Goal: Check status: Check status

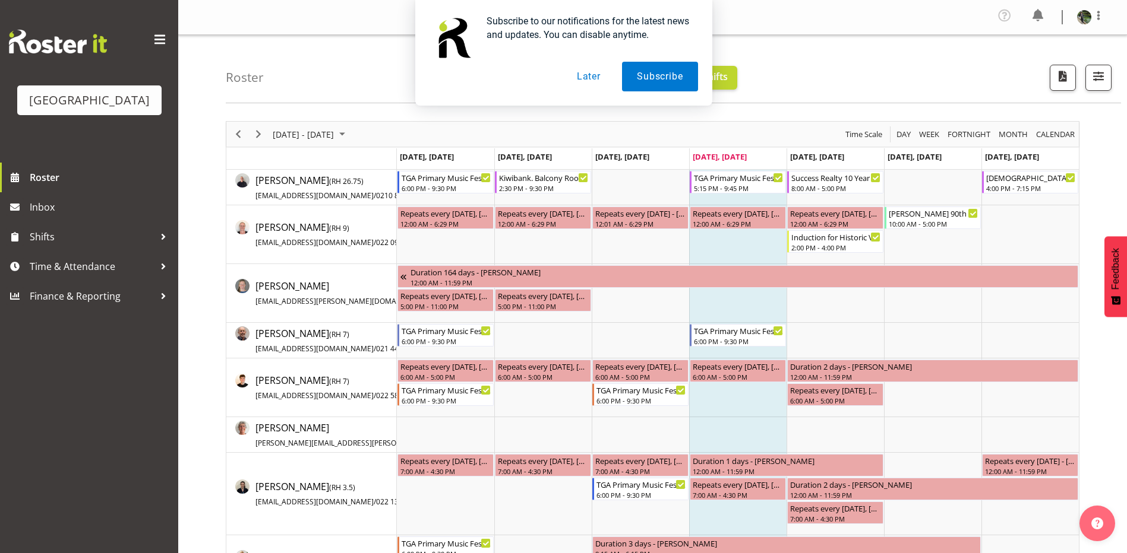
click at [596, 75] on button "Later" at bounding box center [588, 77] width 53 height 30
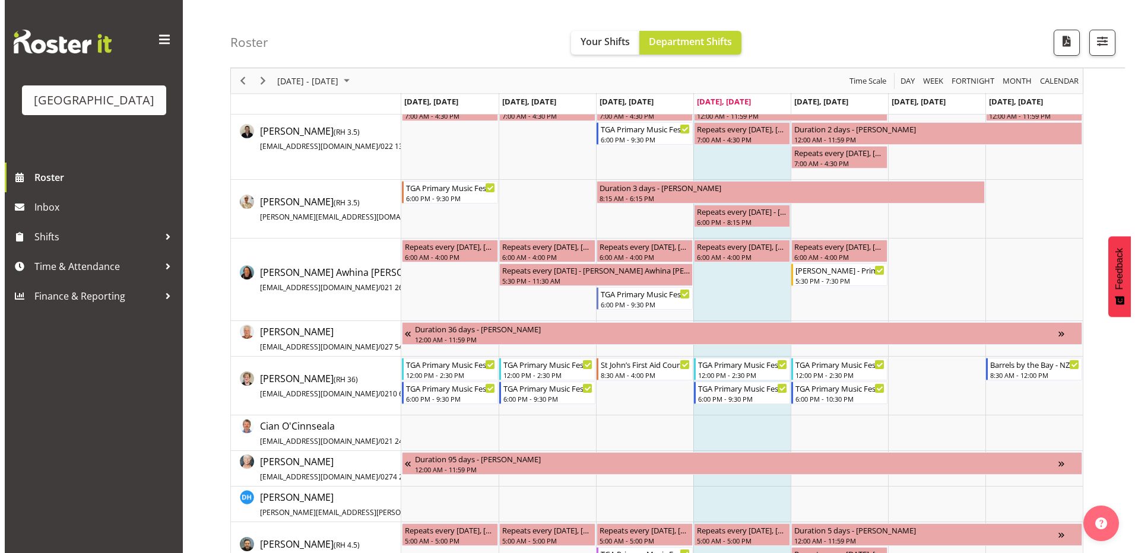
scroll to position [416, 0]
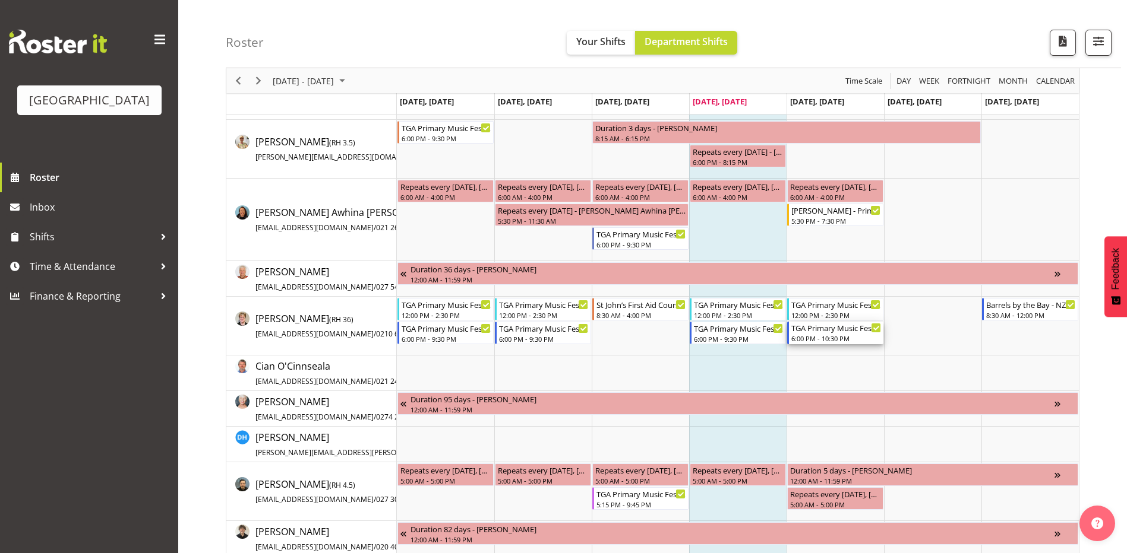
click at [839, 333] on div "TGA Primary Music Fest. Songs from Sunny Days" at bounding box center [836, 328] width 90 height 12
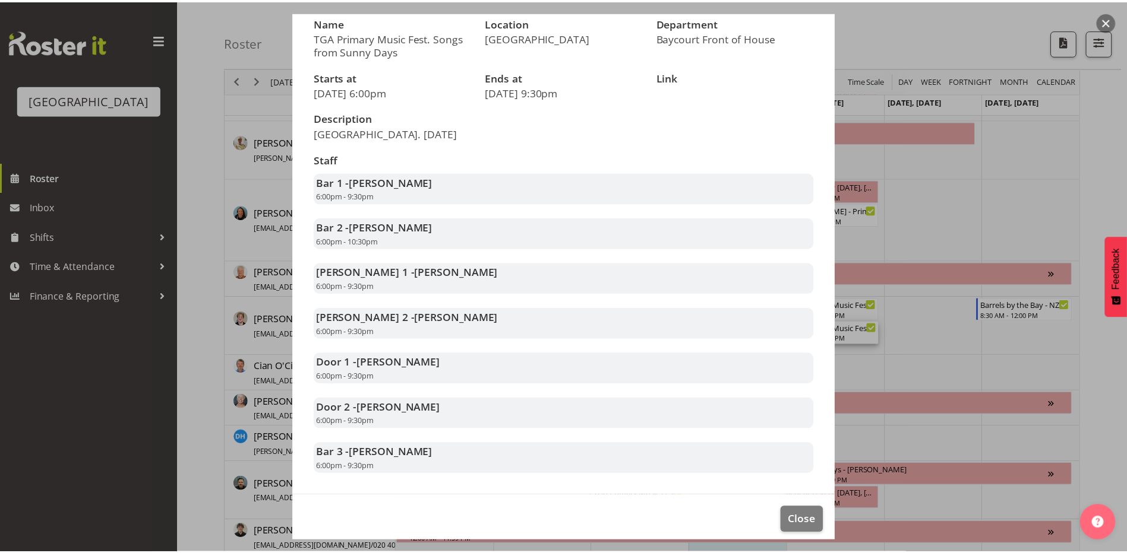
scroll to position [123, 0]
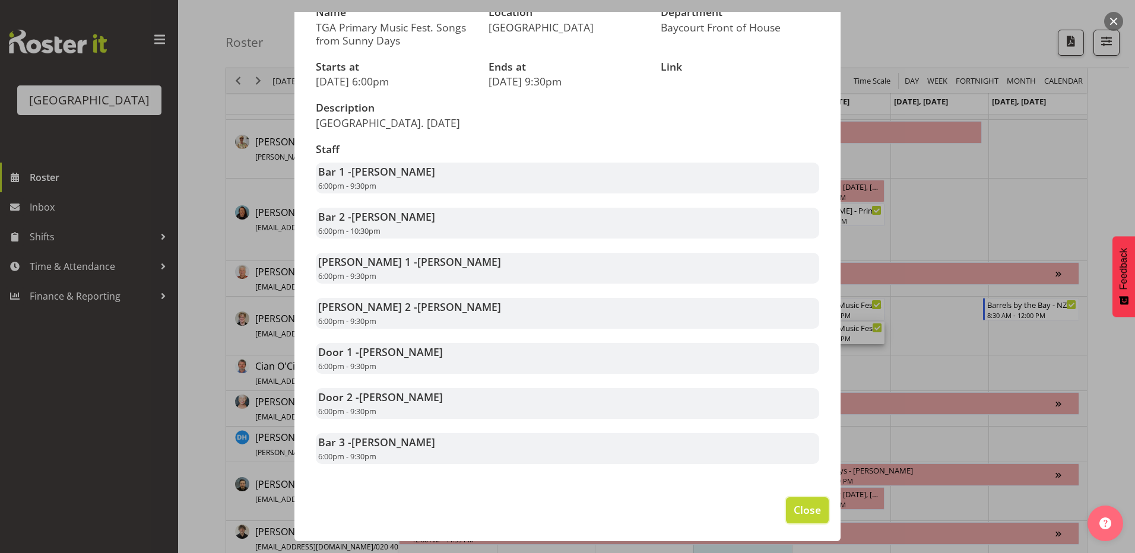
click at [794, 513] on span "Close" at bounding box center [807, 509] width 27 height 15
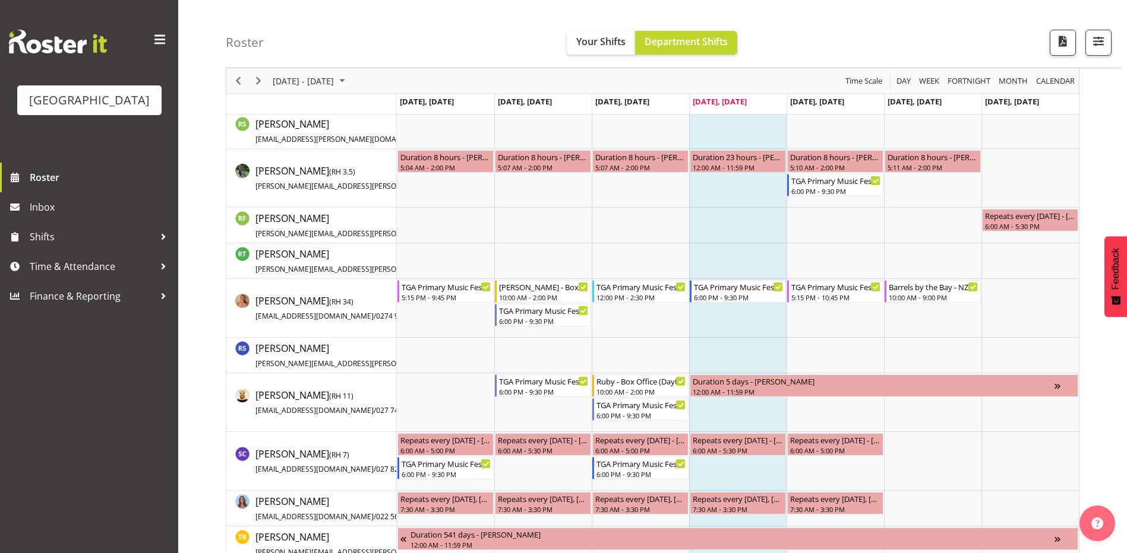
scroll to position [2138, 0]
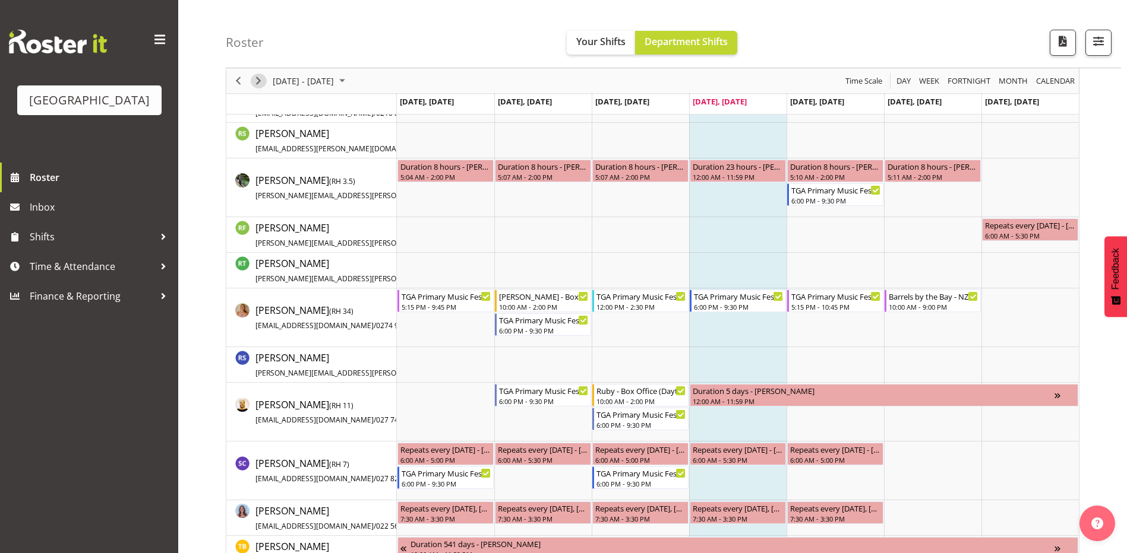
click at [251, 81] on span "Next" at bounding box center [258, 81] width 14 height 15
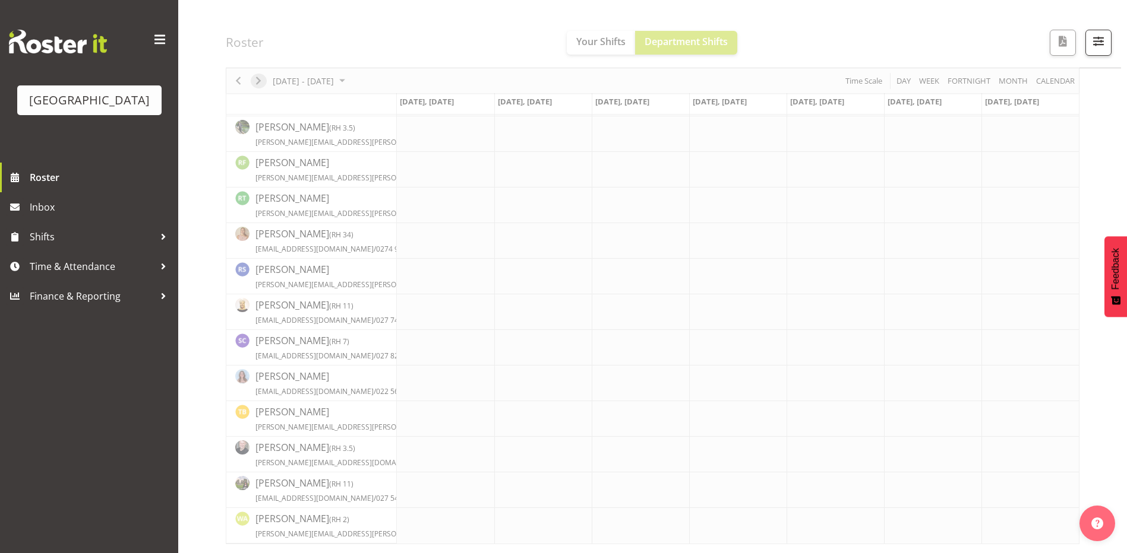
scroll to position [1692, 0]
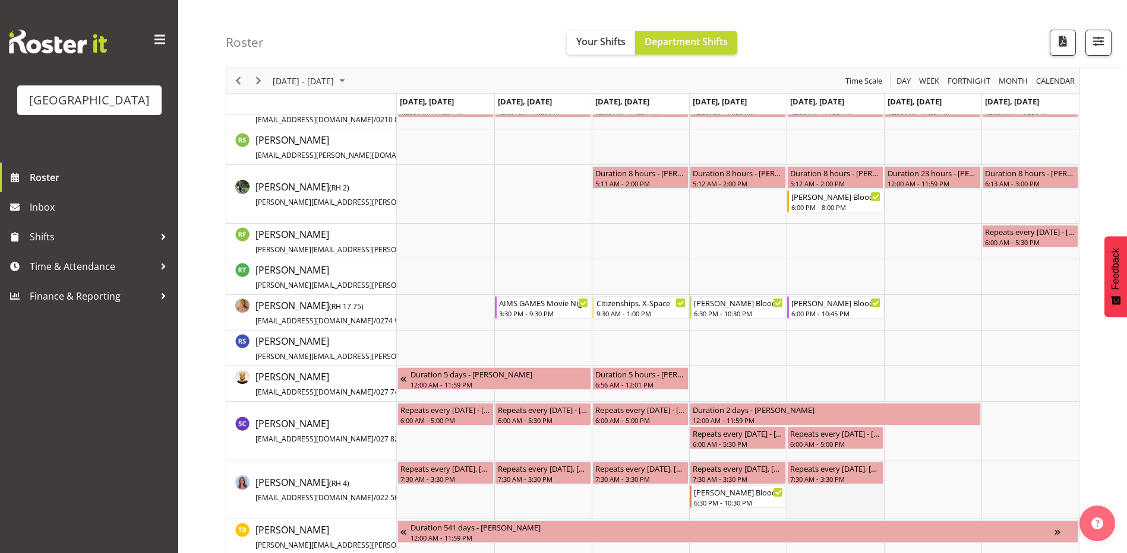
scroll to position [1803, 0]
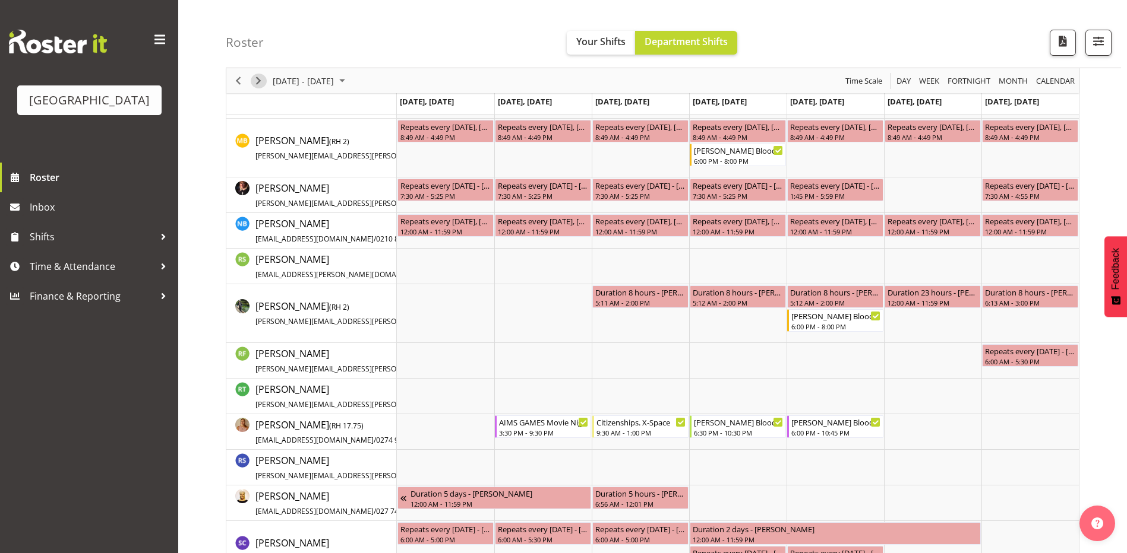
drag, startPoint x: 263, startPoint y: 82, endPoint x: 572, endPoint y: 123, distance: 311.5
click at [263, 82] on span "Next" at bounding box center [258, 81] width 14 height 15
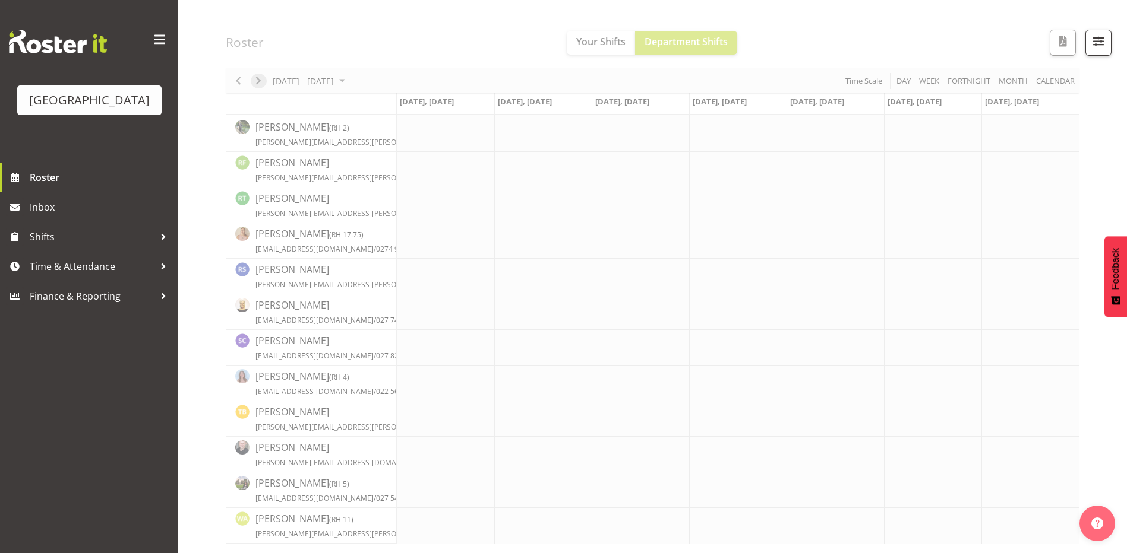
scroll to position [1692, 0]
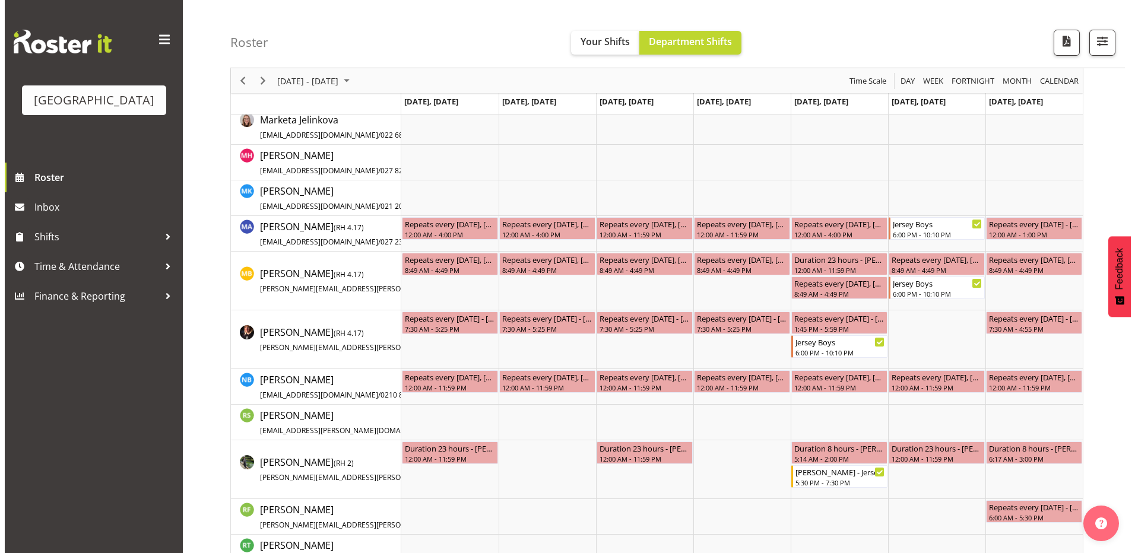
scroll to position [1970, 0]
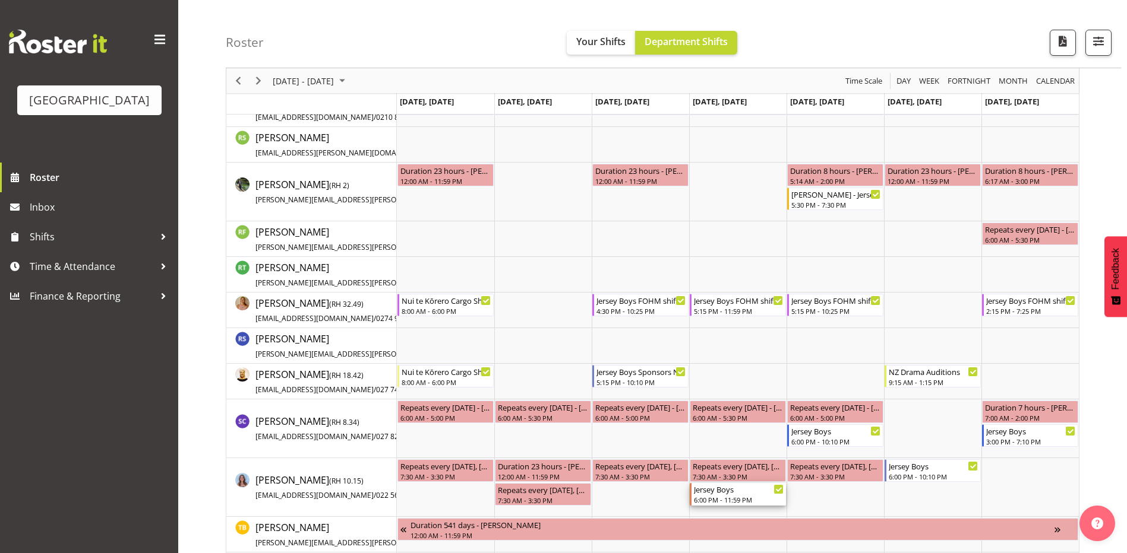
click at [763, 502] on div "6:00 PM - 11:59 PM" at bounding box center [739, 500] width 90 height 10
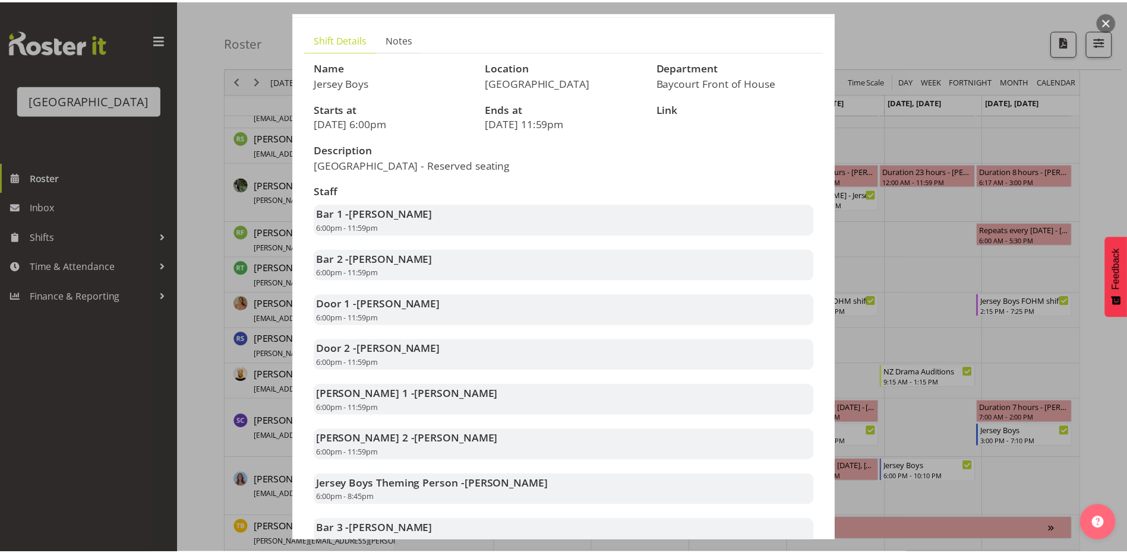
scroll to position [119, 0]
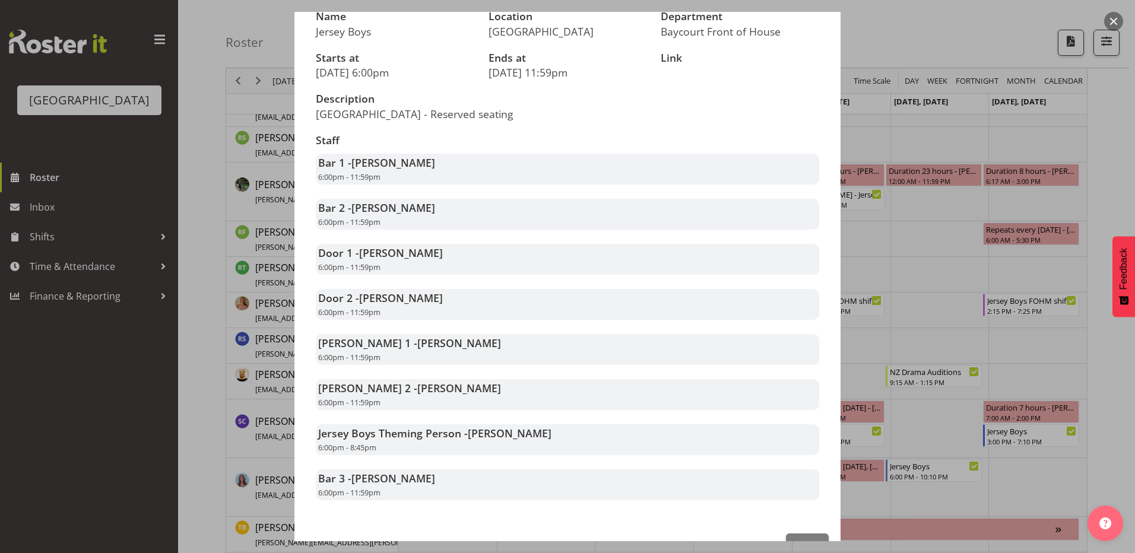
click at [935, 412] on div at bounding box center [567, 276] width 1135 height 553
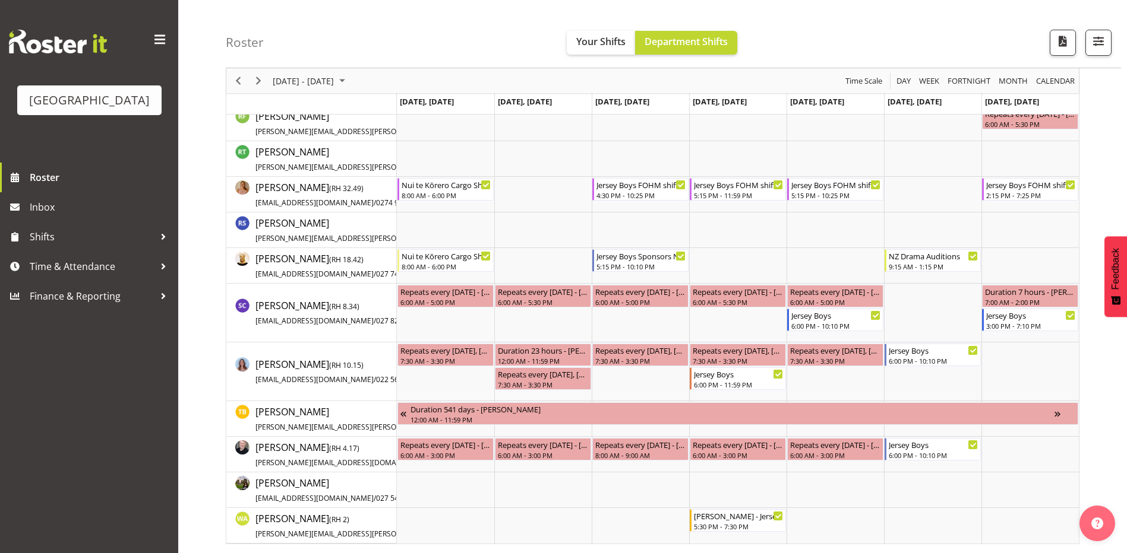
scroll to position [1908, 0]
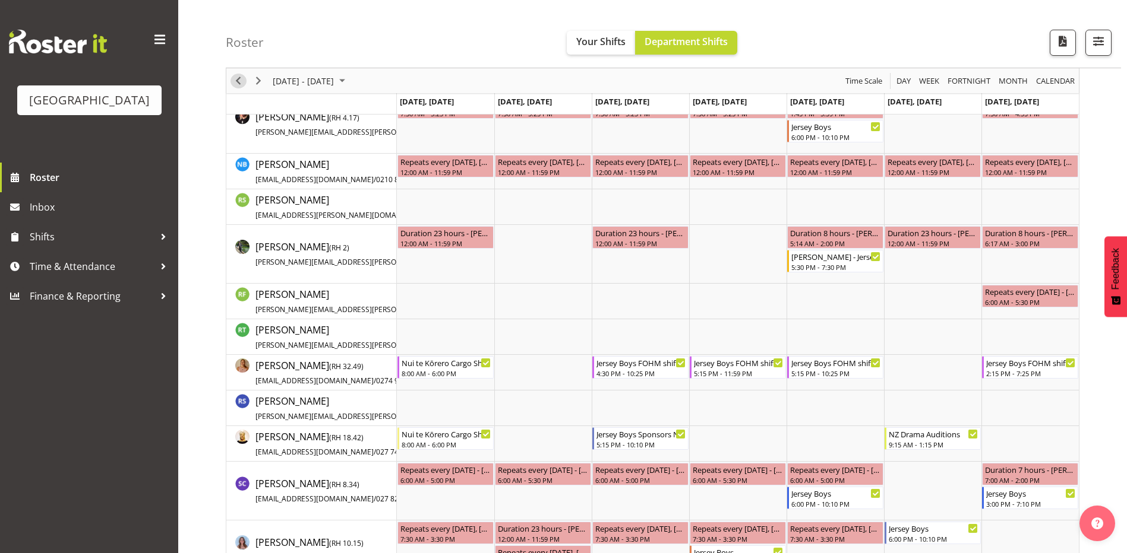
drag, startPoint x: 235, startPoint y: 83, endPoint x: 680, endPoint y: 295, distance: 493.3
click at [235, 83] on span "Previous" at bounding box center [238, 81] width 14 height 15
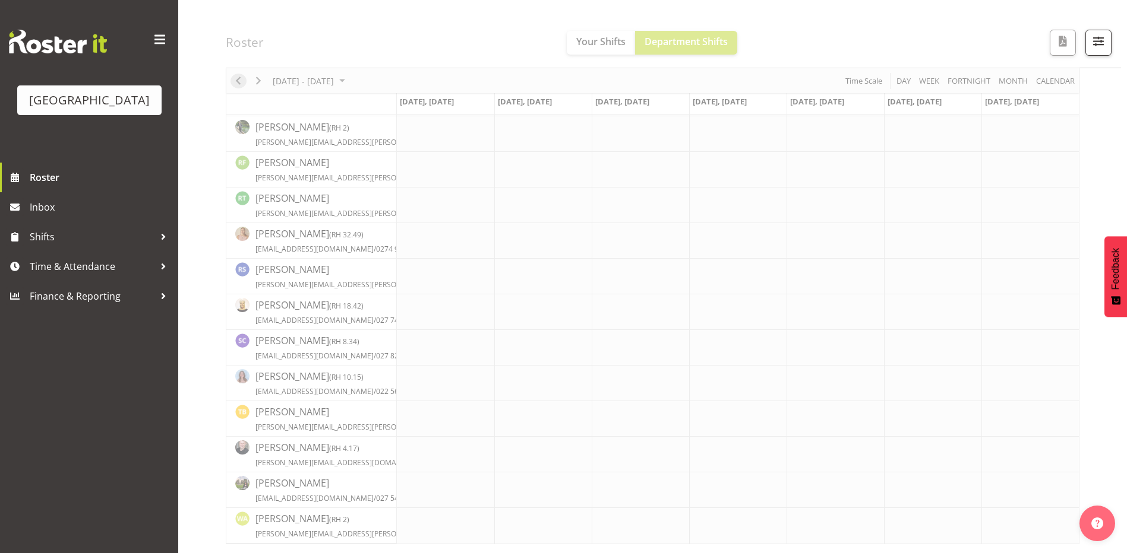
scroll to position [1692, 0]
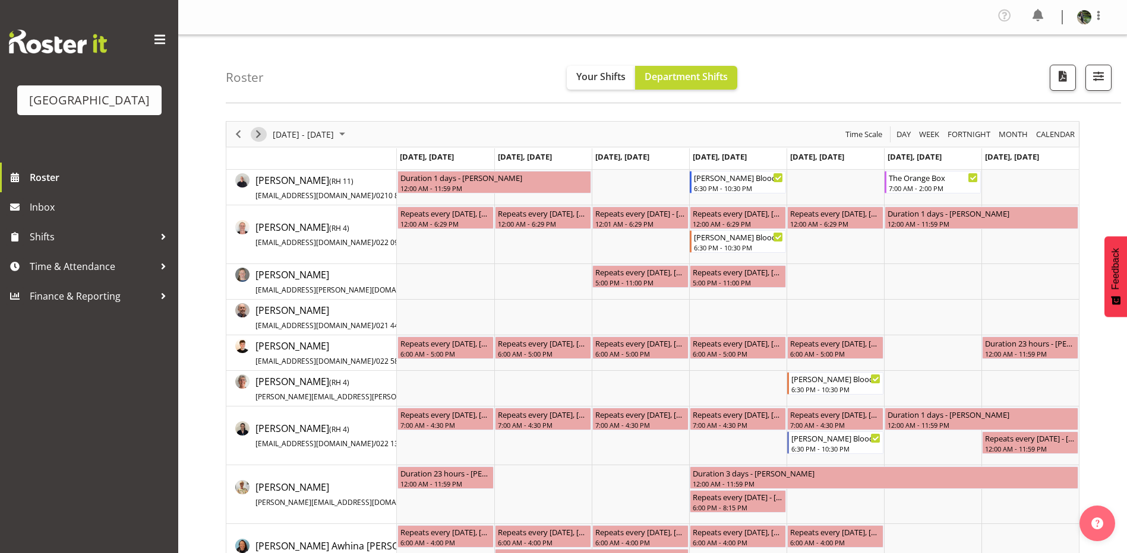
click at [261, 141] on span "Next" at bounding box center [258, 134] width 14 height 15
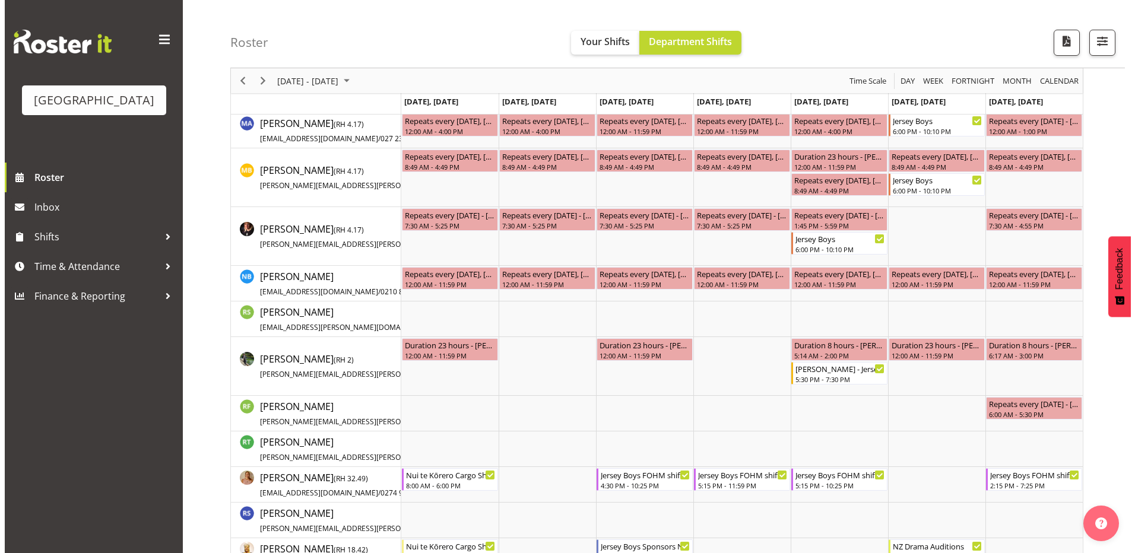
scroll to position [1900, 0]
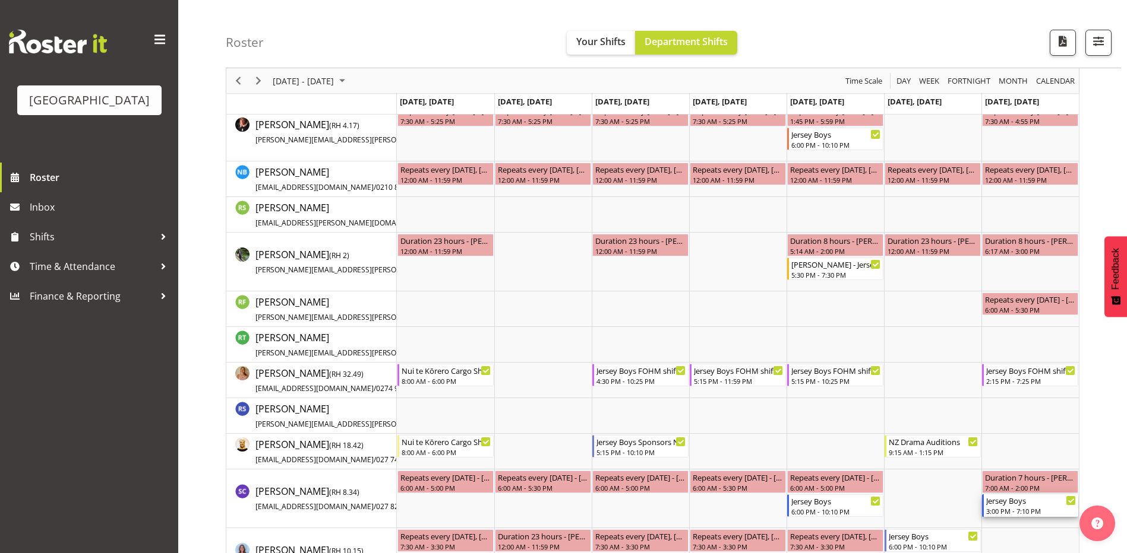
click at [1031, 511] on div "3:00 PM - 7:10 PM" at bounding box center [1031, 512] width 90 height 10
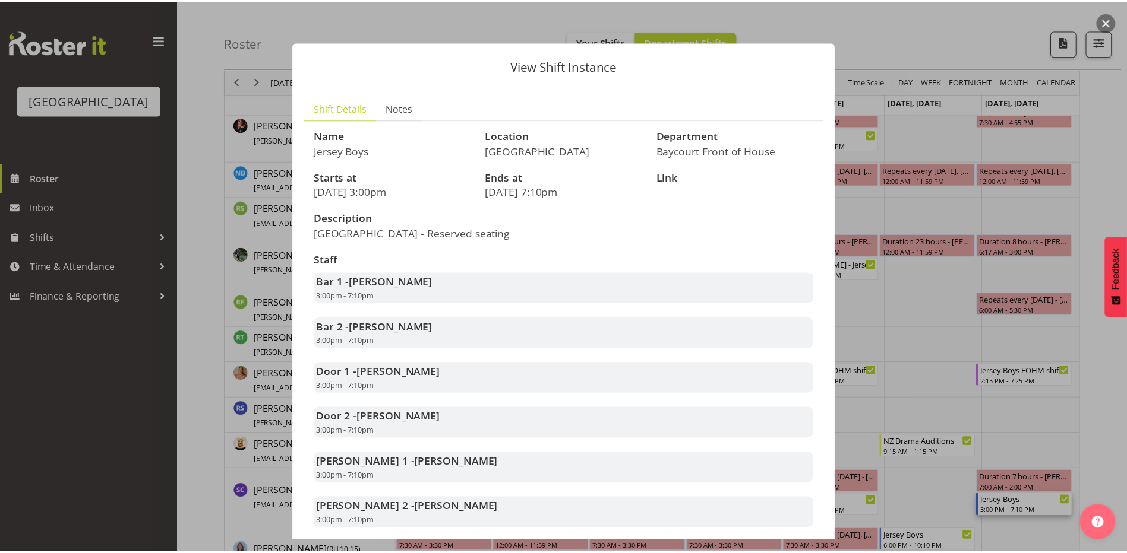
scroll to position [119, 0]
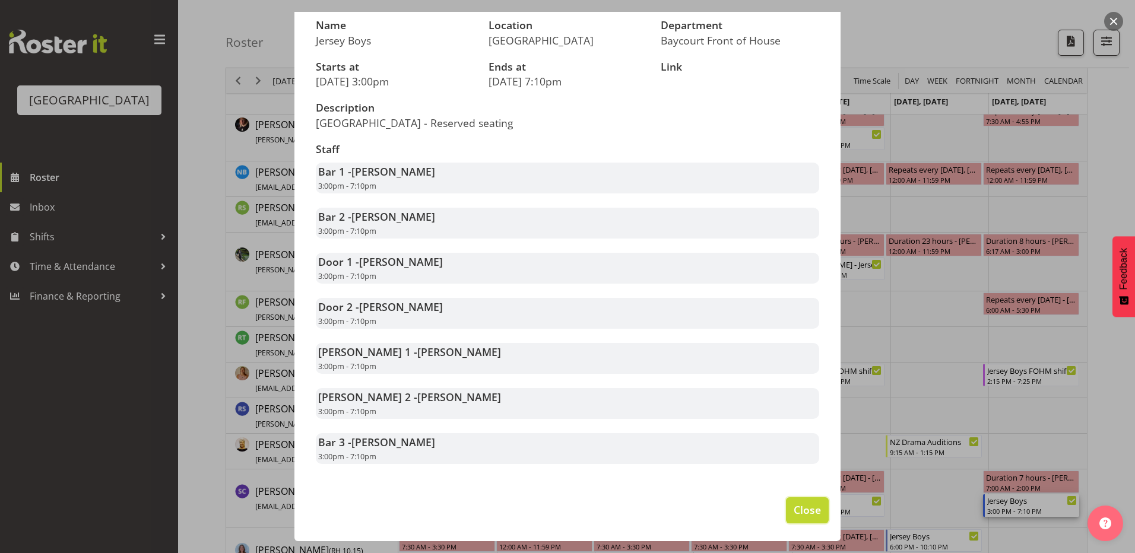
click at [786, 505] on button "Close" at bounding box center [807, 511] width 43 height 26
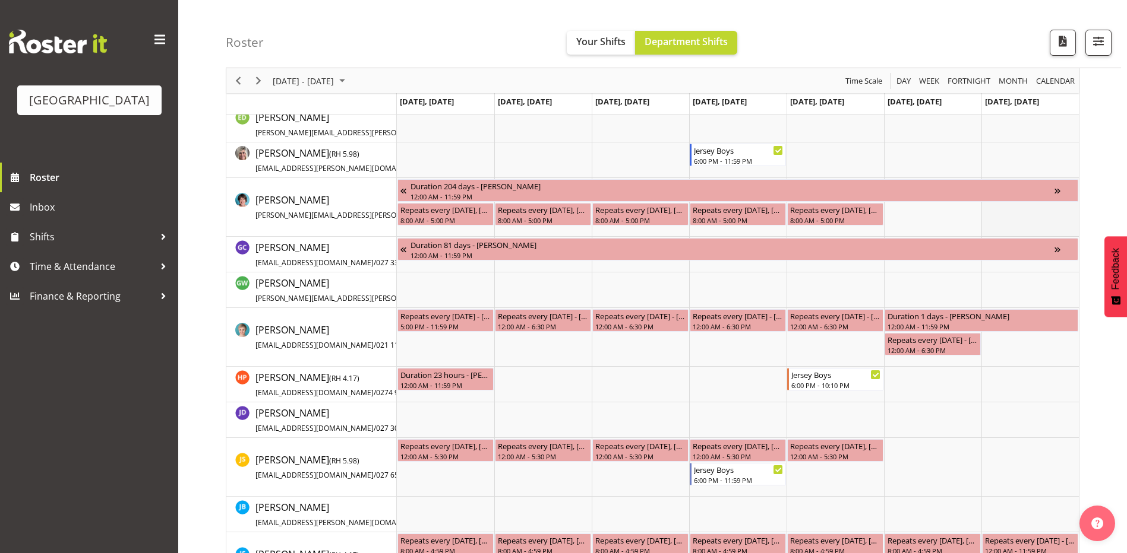
scroll to position [1306, 0]
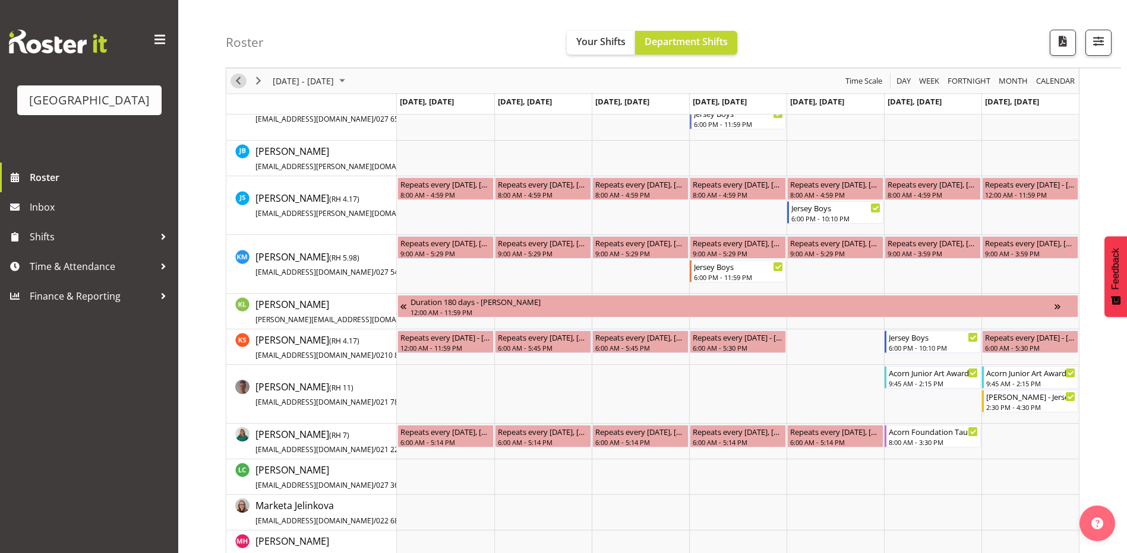
click at [241, 84] on span "Previous" at bounding box center [238, 81] width 14 height 15
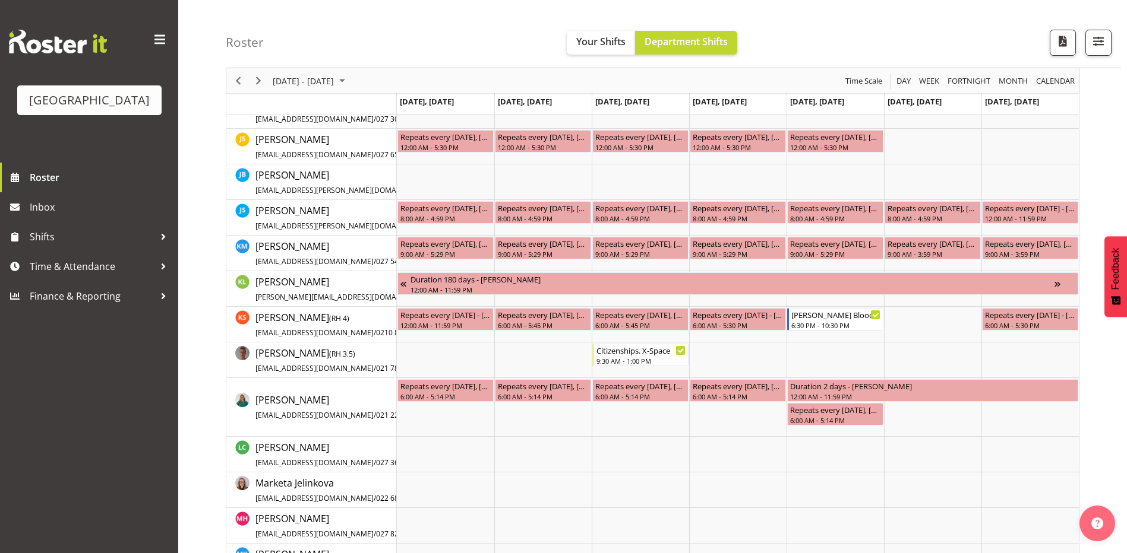
scroll to position [1539, 0]
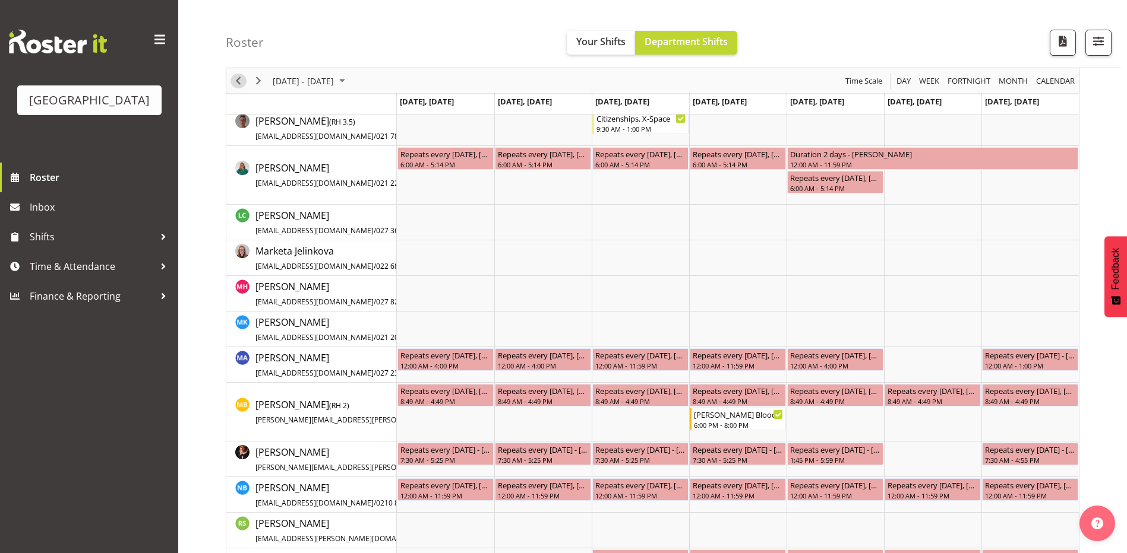
click at [241, 84] on span "Previous" at bounding box center [238, 81] width 14 height 15
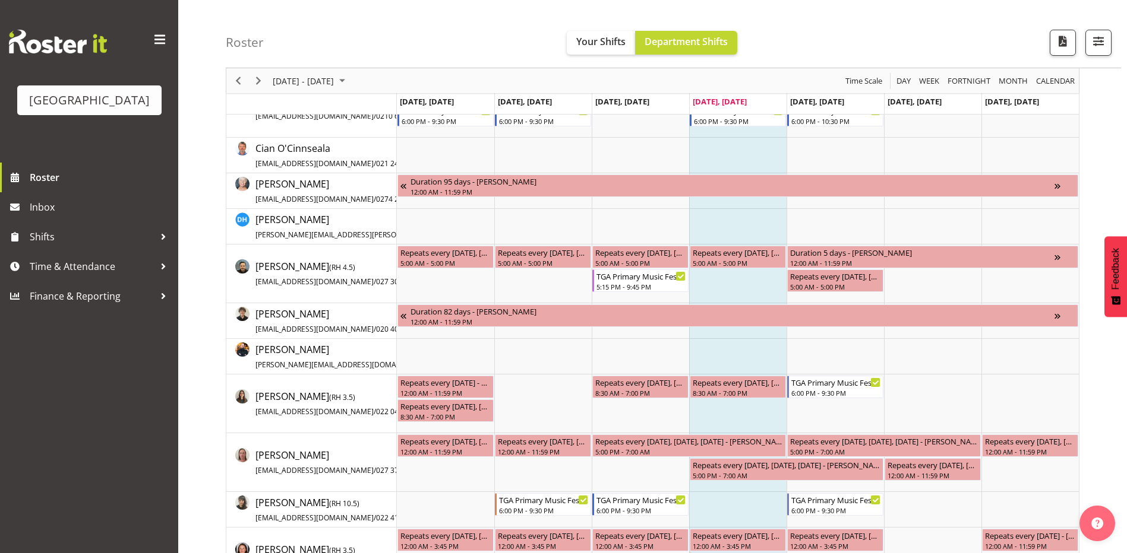
scroll to position [633, 0]
click at [258, 78] on span "Next" at bounding box center [258, 81] width 14 height 15
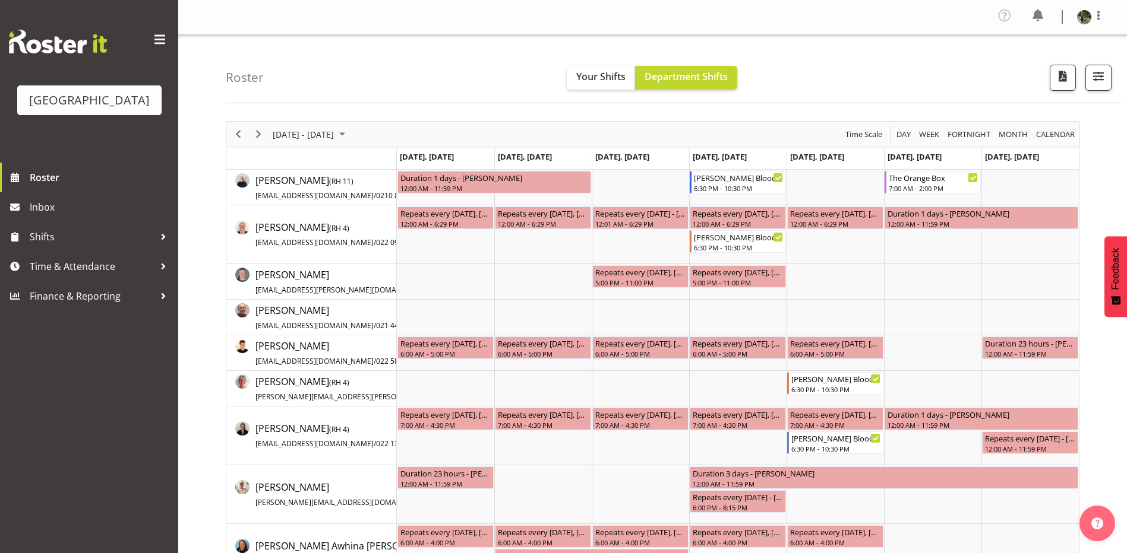
click at [258, 78] on h4 "Roster" at bounding box center [245, 78] width 38 height 14
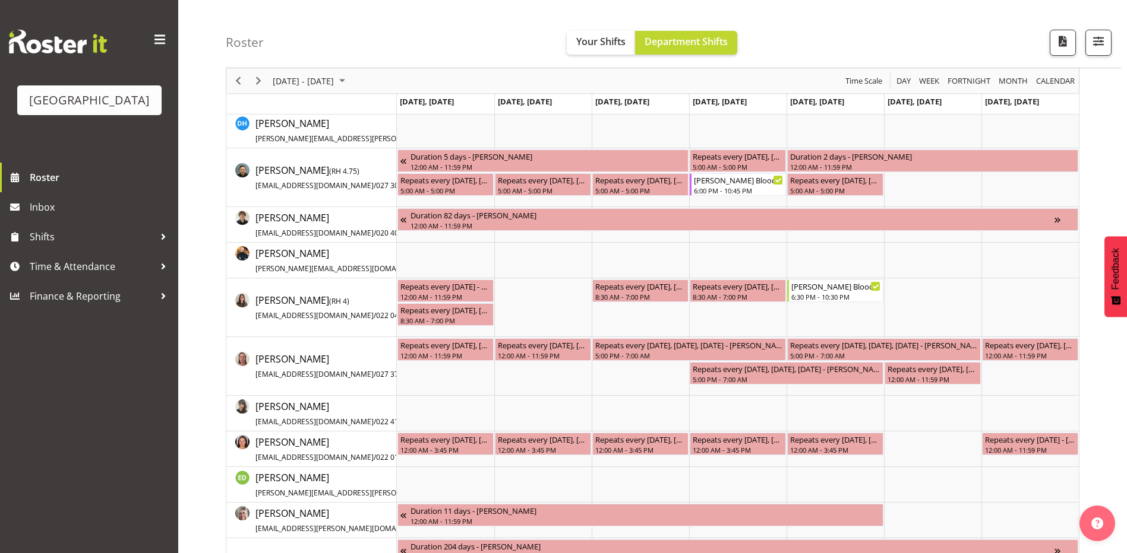
scroll to position [594, 0]
